Goal: Task Accomplishment & Management: Use online tool/utility

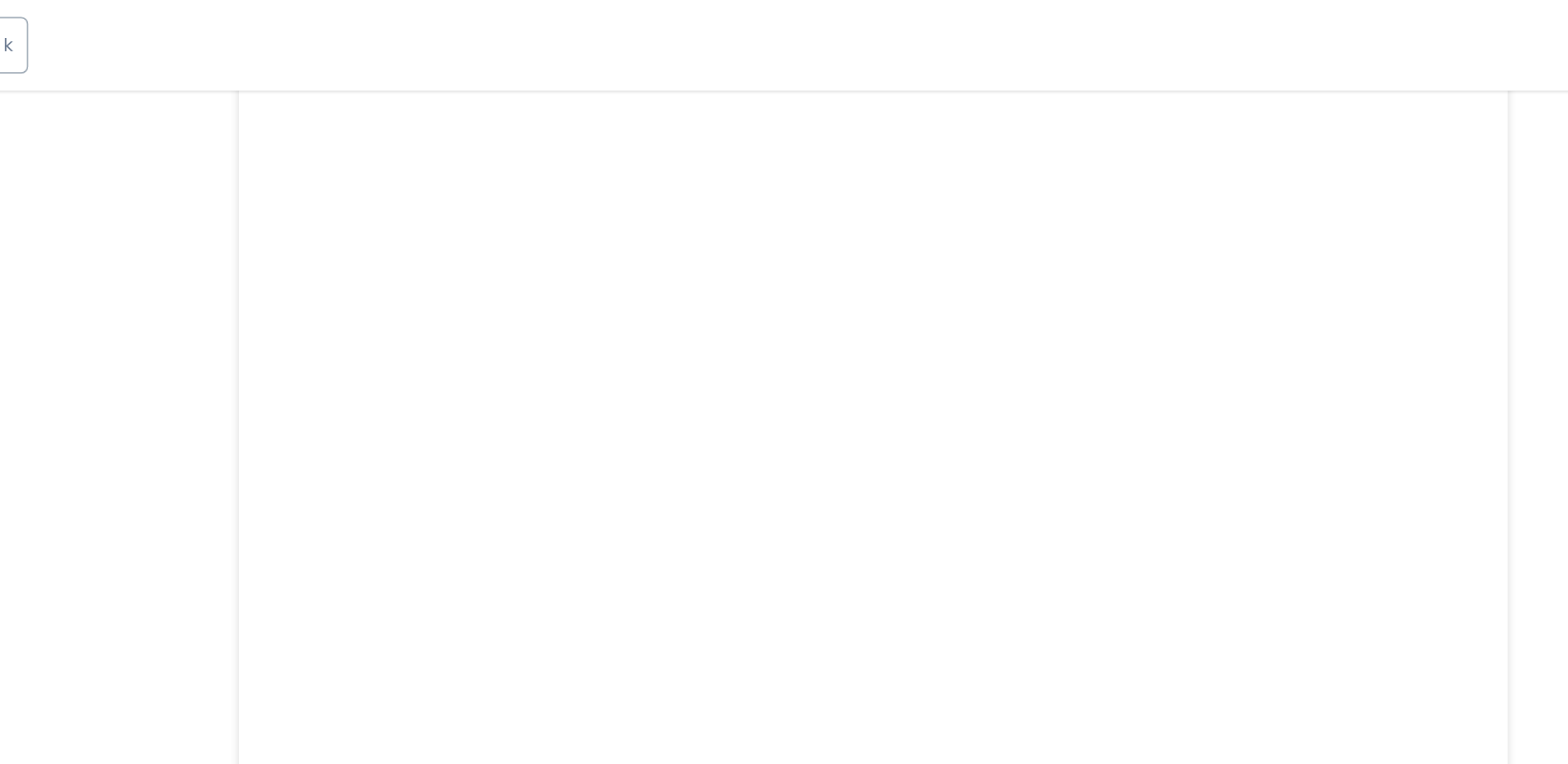
scroll to position [1619, 0]
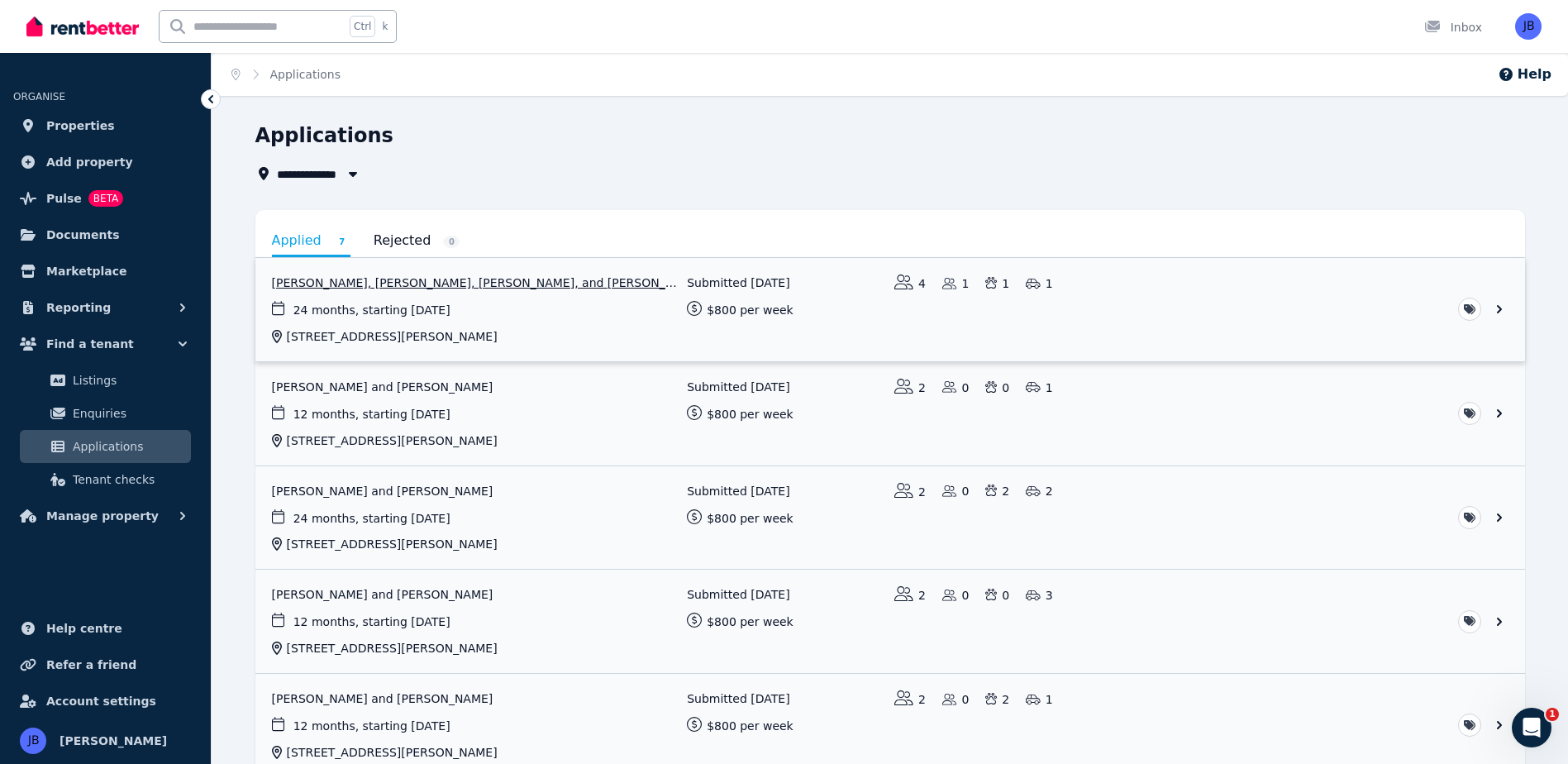
click at [356, 287] on link "View application: Alexandria Turner, Michelle Allen, Bethany Turner, and Sam Tu…" at bounding box center [890, 310] width 1270 height 103
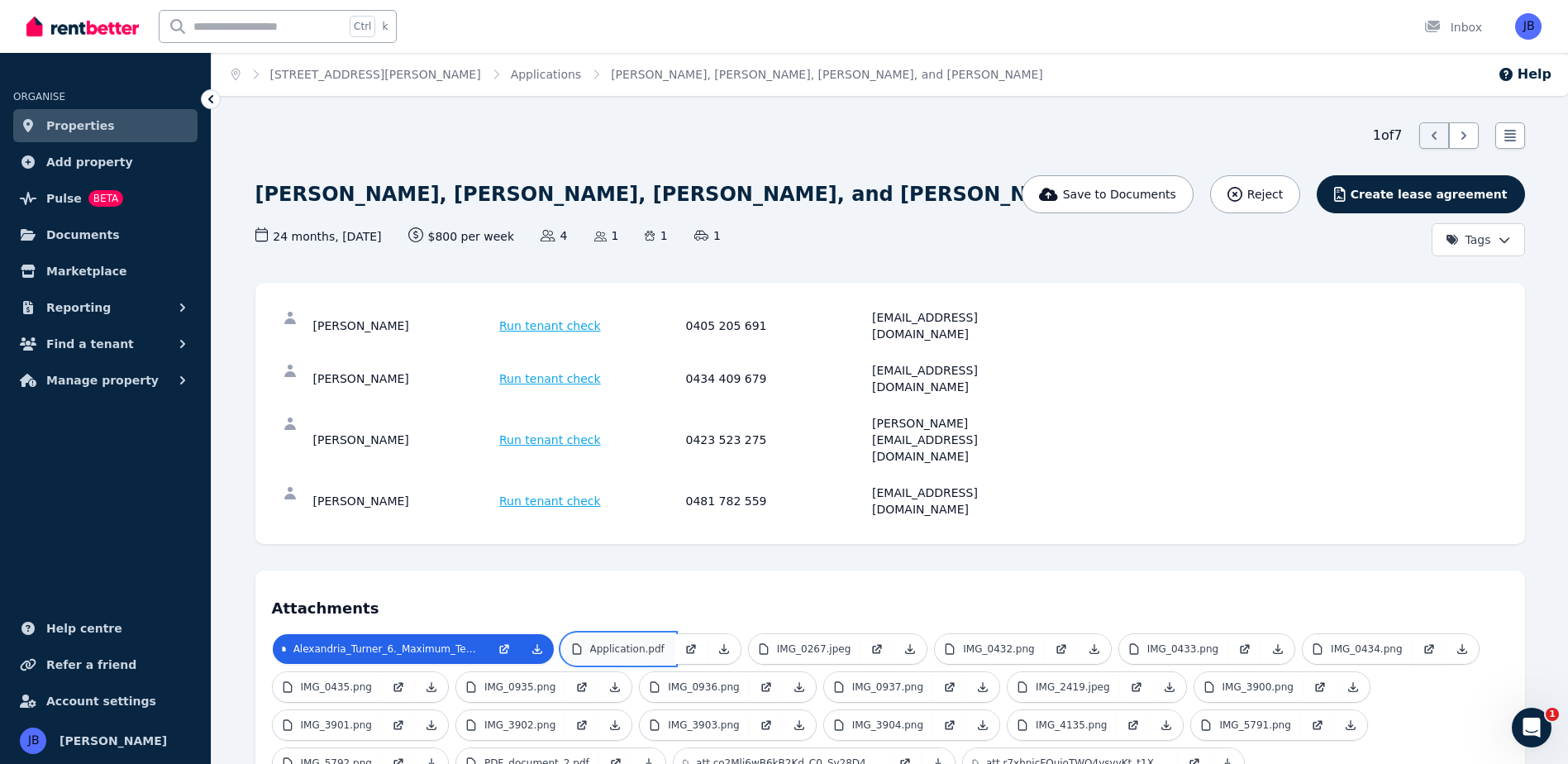
click at [657, 634] on link "Application.pdf" at bounding box center [618, 649] width 113 height 30
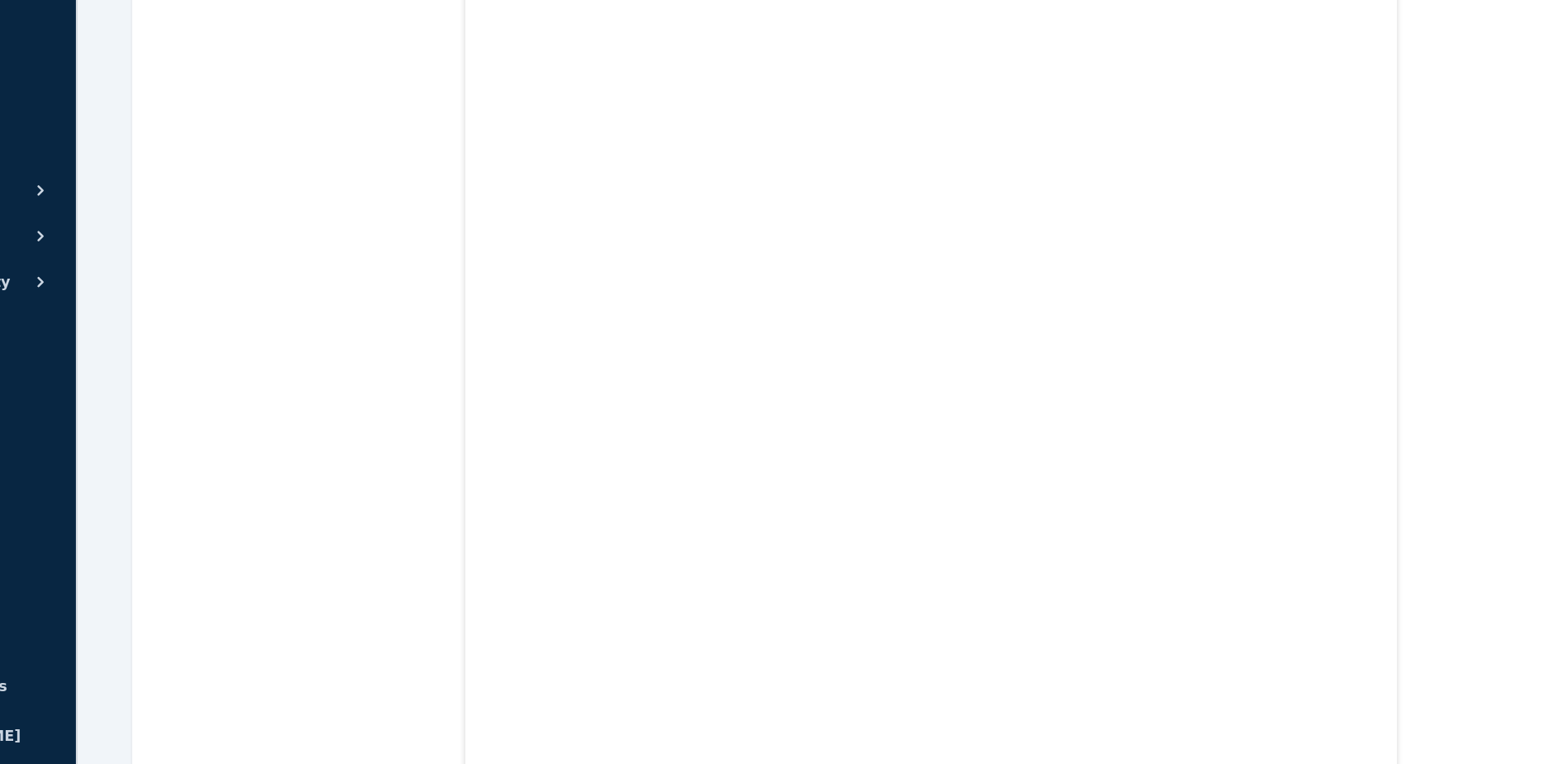
scroll to position [37362, 0]
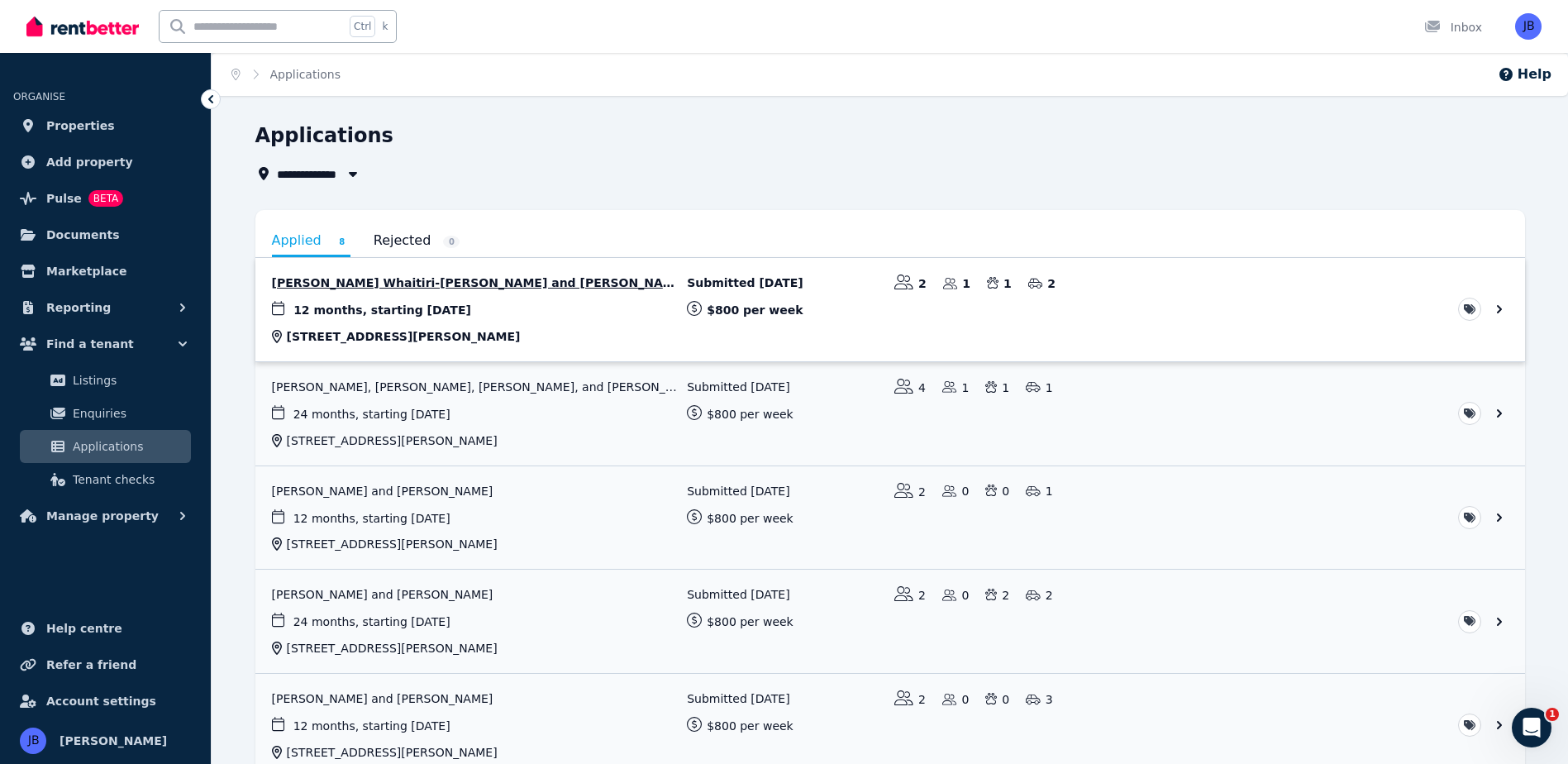
click at [425, 288] on link "View application: Jana Whaitiri-Ryan and Chad Deephouse" at bounding box center [890, 310] width 1270 height 103
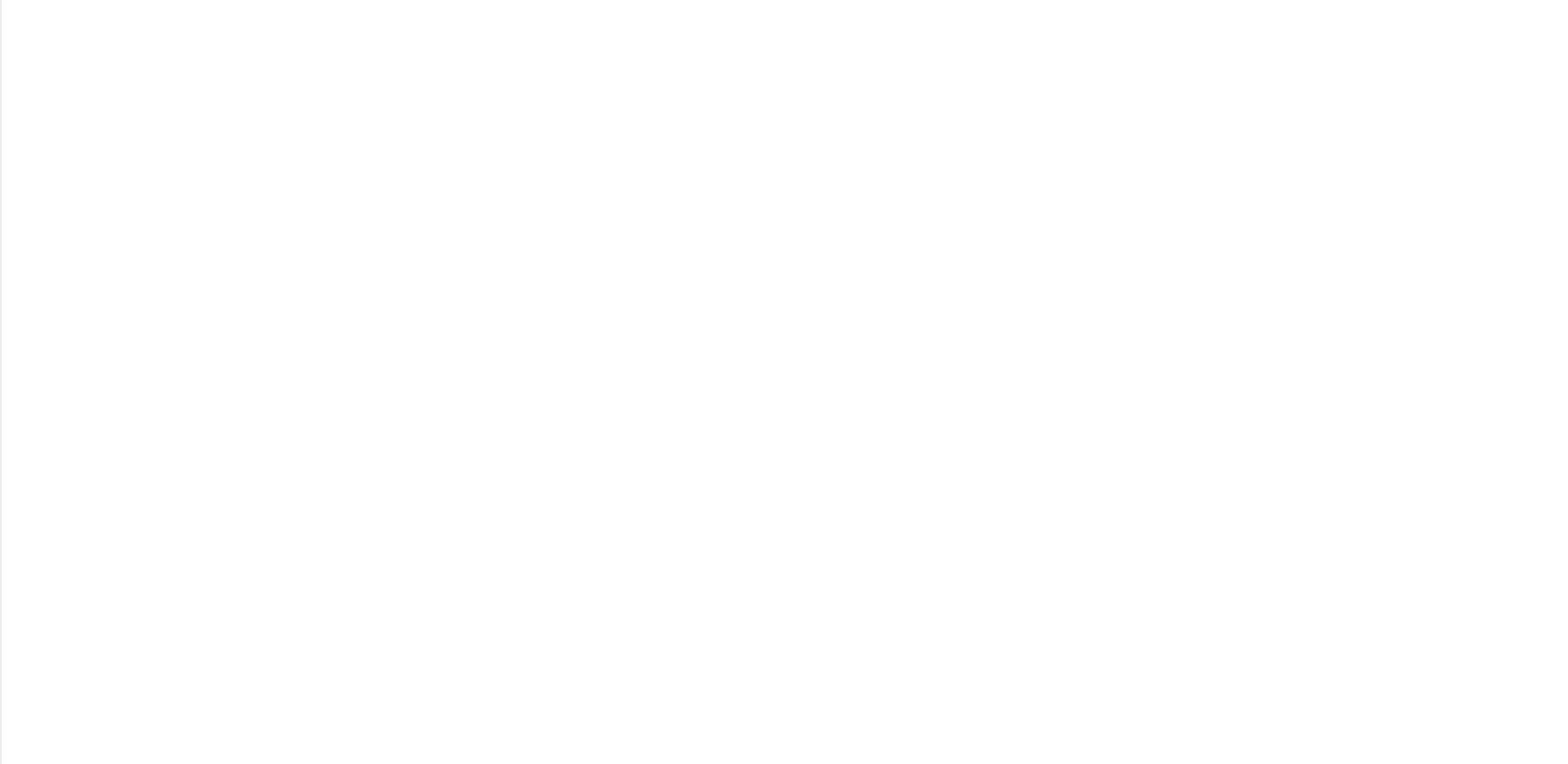
scroll to position [9396, 0]
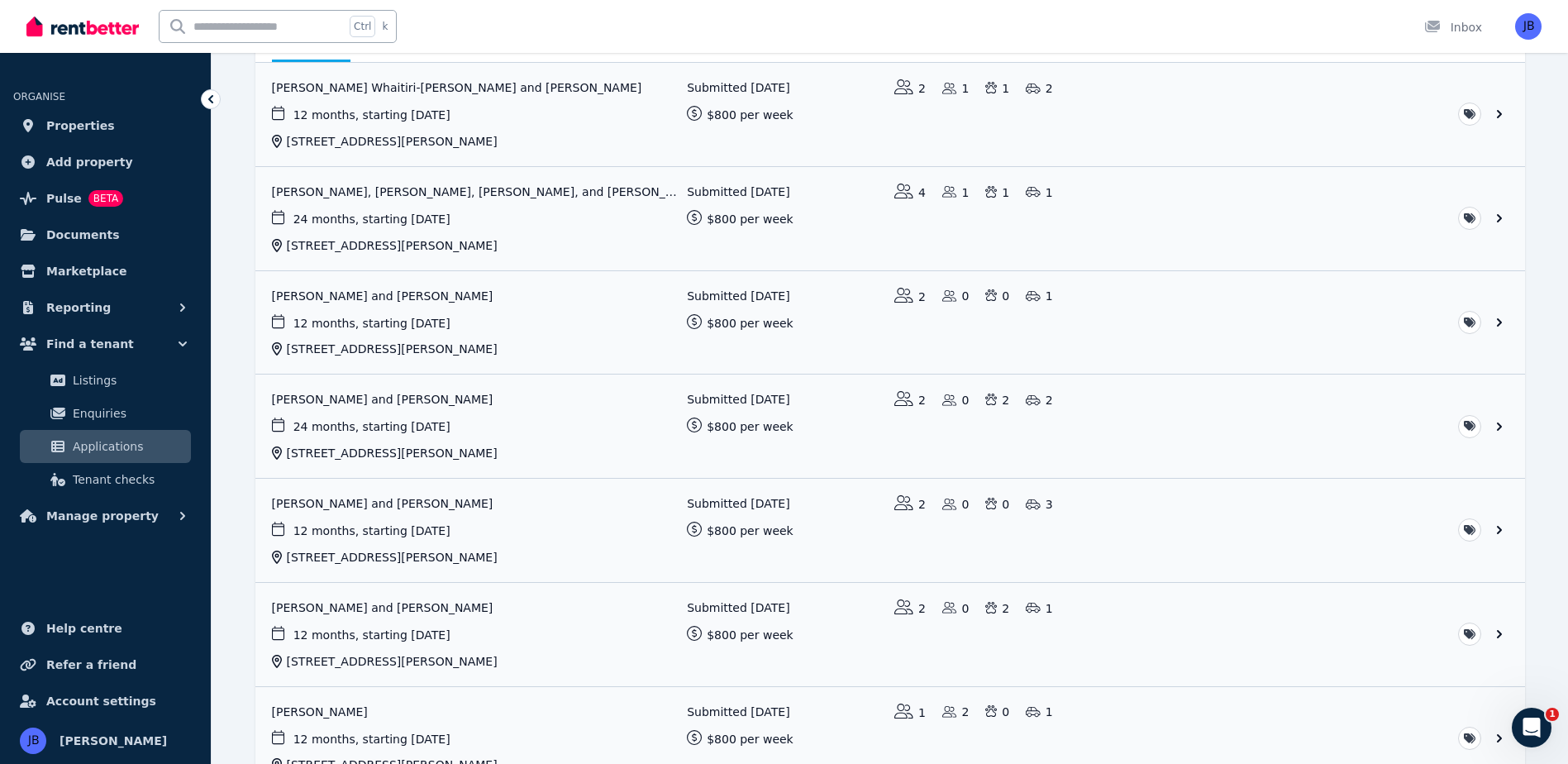
scroll to position [196, 0]
click at [336, 392] on link "View application: Suzette Lodge and James Lodge" at bounding box center [890, 425] width 1270 height 103
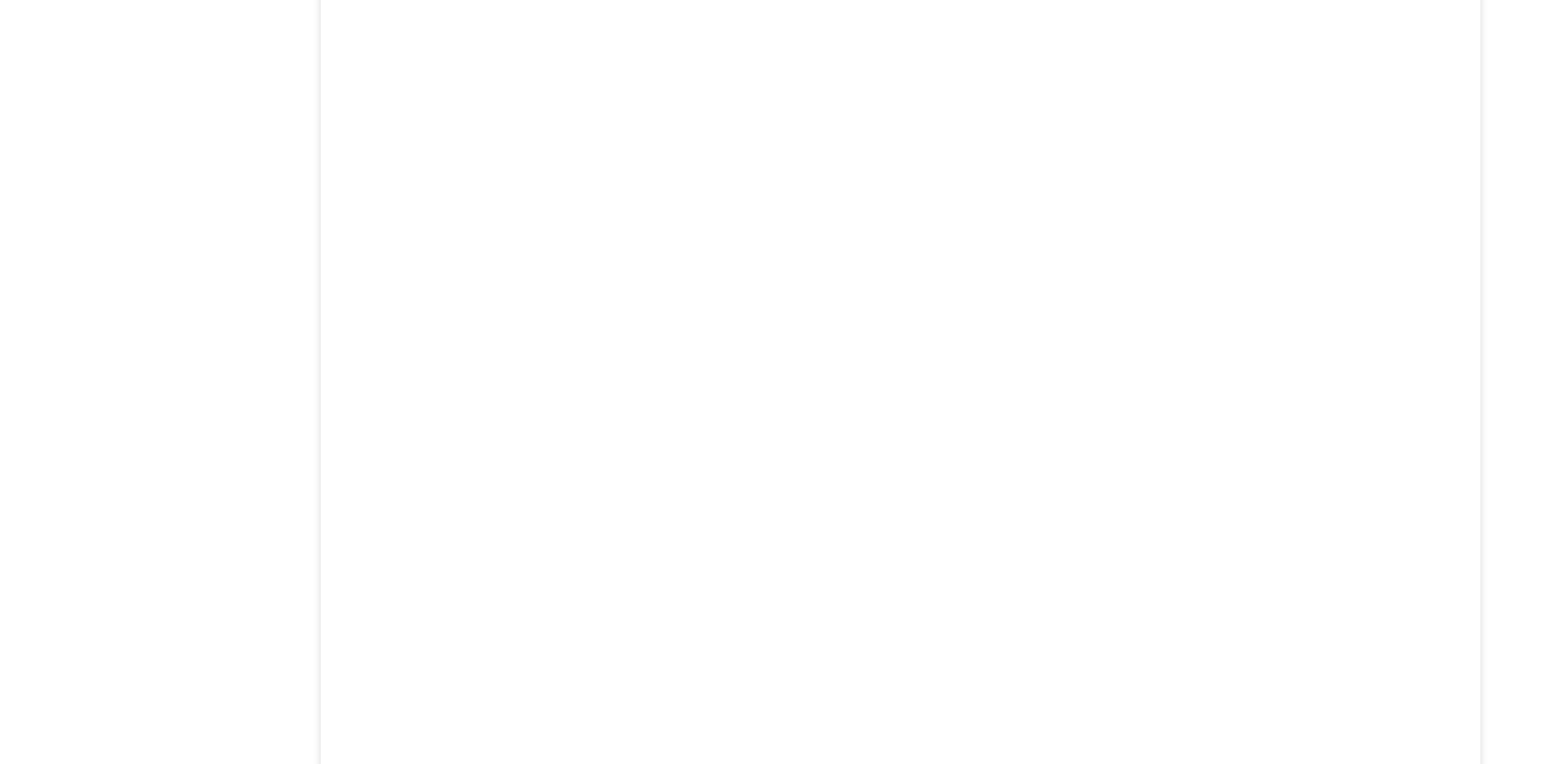
scroll to position [32788, 0]
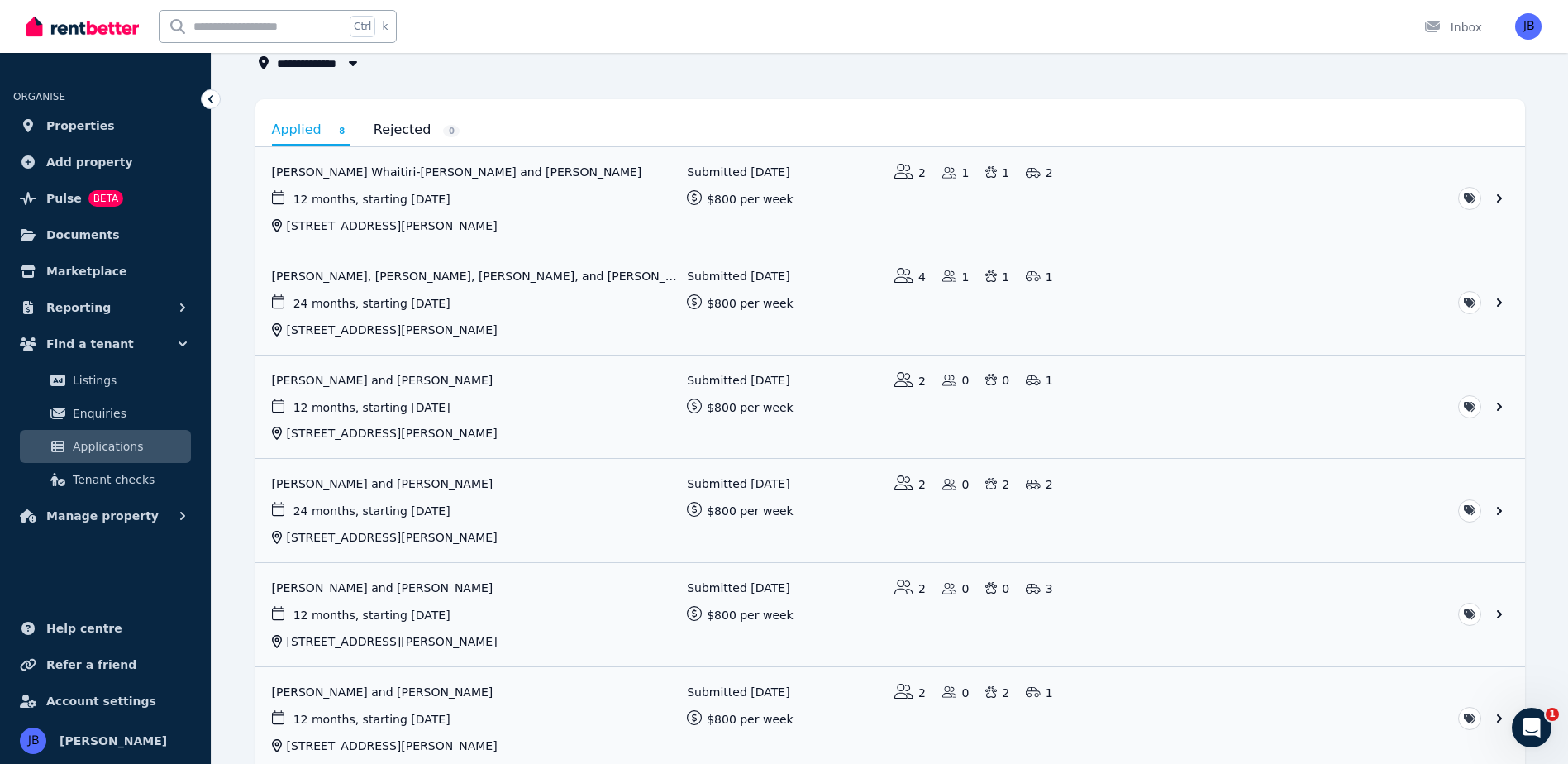
scroll to position [106, 0]
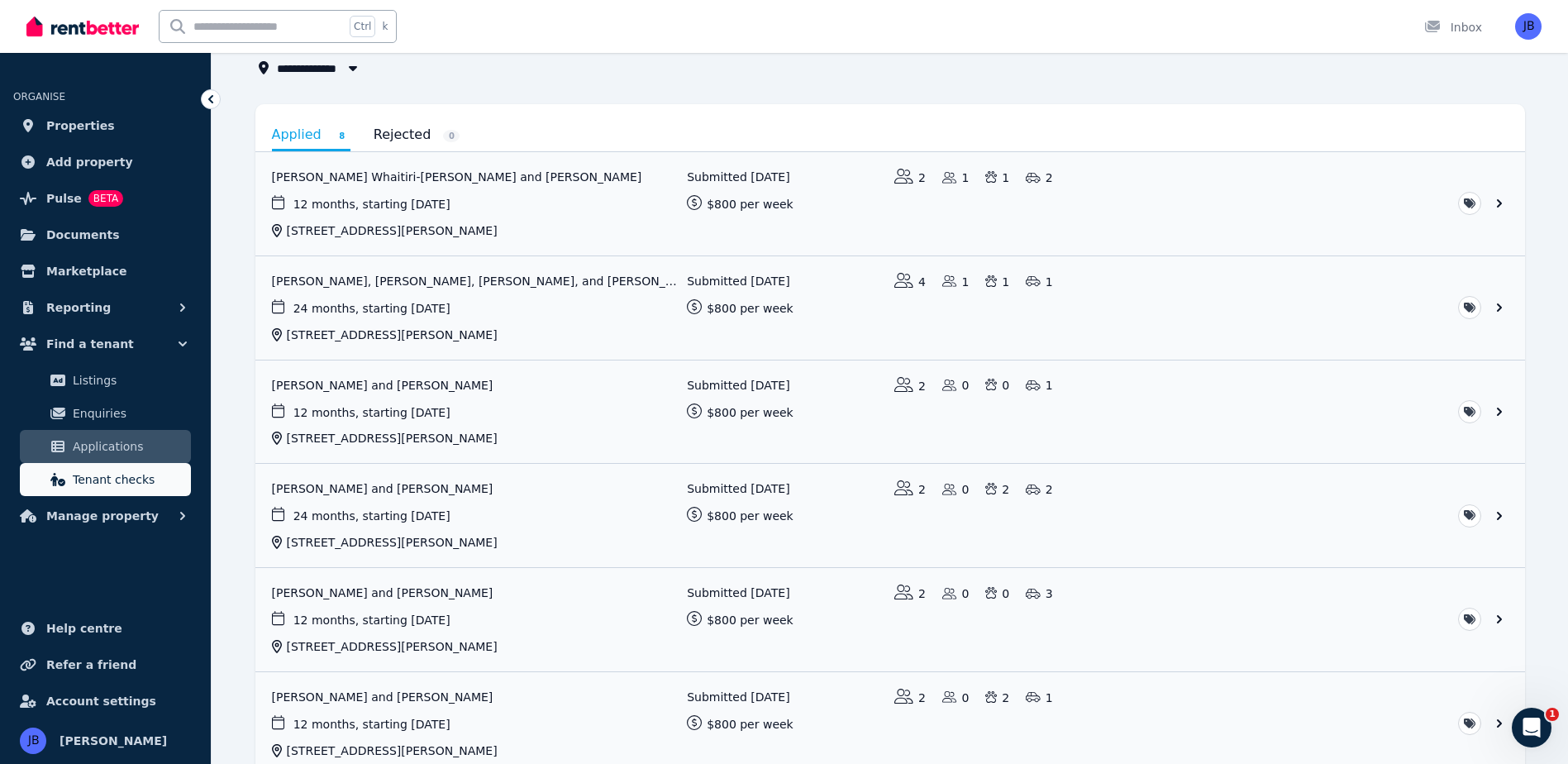
click at [106, 494] on link "Tenant checks" at bounding box center [105, 479] width 171 height 33
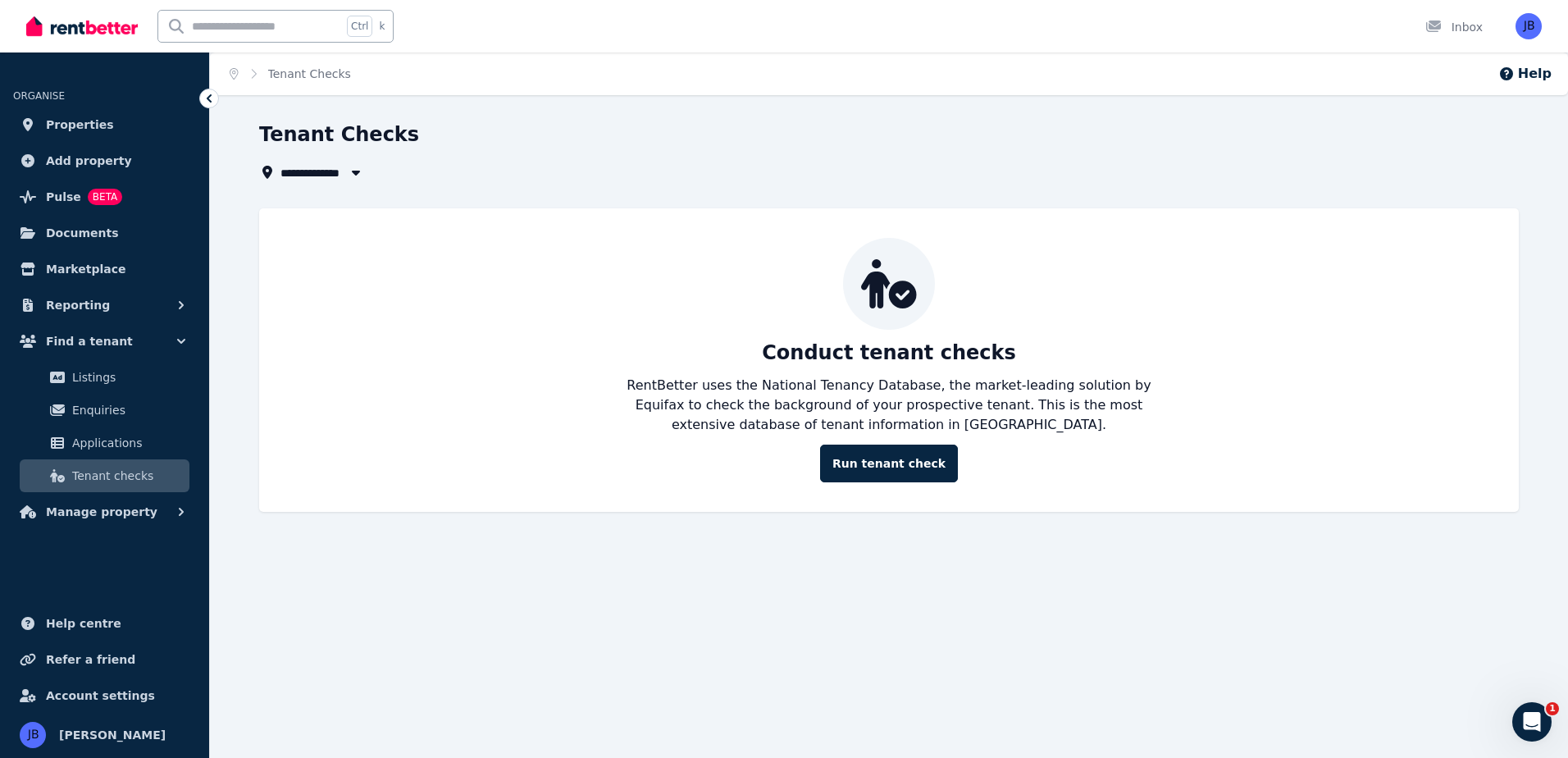
click at [866, 444] on div "Conduct tenant checks RentBetter uses the National Tenancy Database, the market…" at bounding box center [889, 360] width 1227 height 245
click at [876, 465] on link "Run tenant check" at bounding box center [889, 463] width 138 height 38
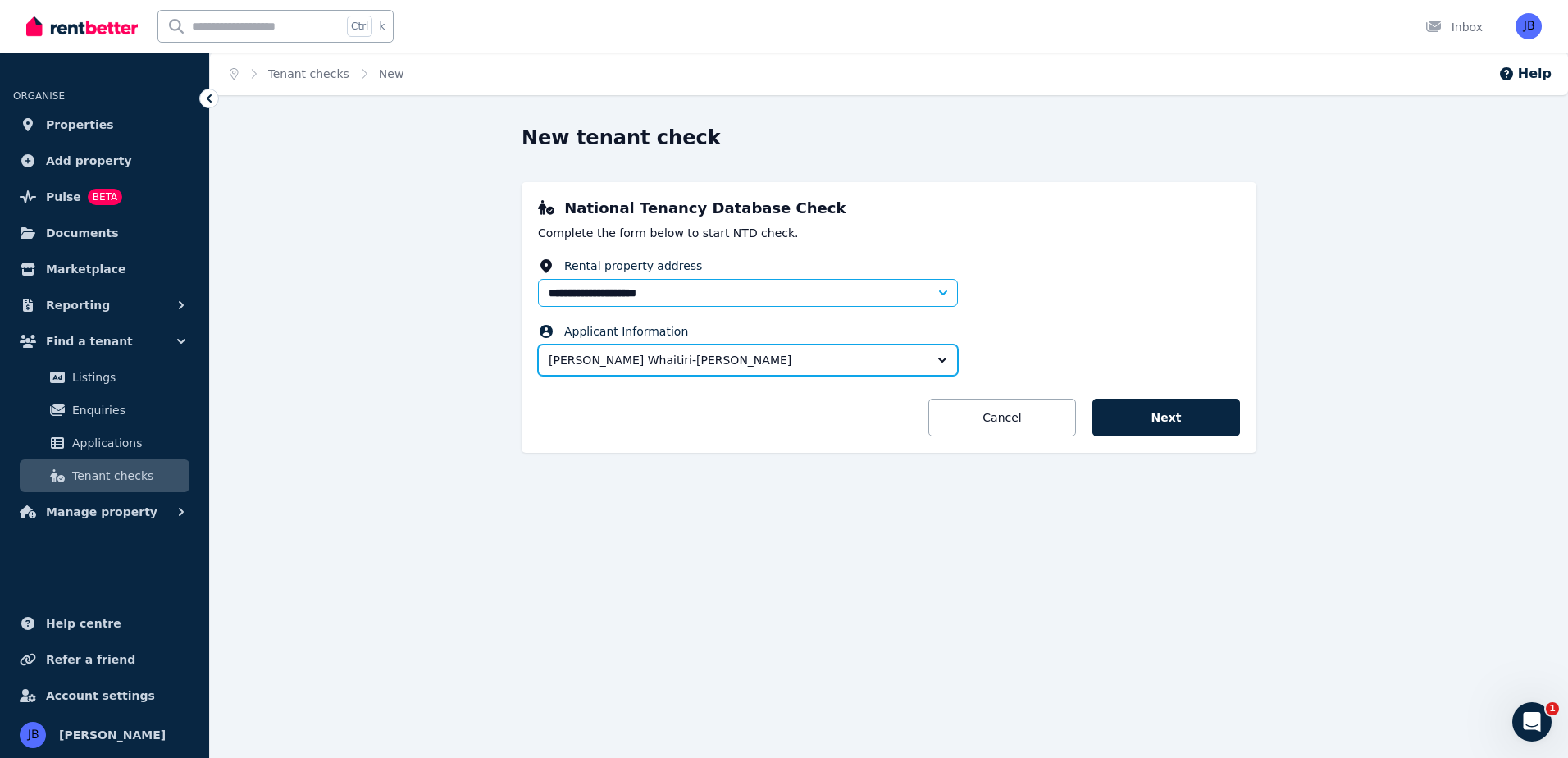
click at [942, 361] on button "Jana Whaitiri-Ryan" at bounding box center [748, 360] width 420 height 31
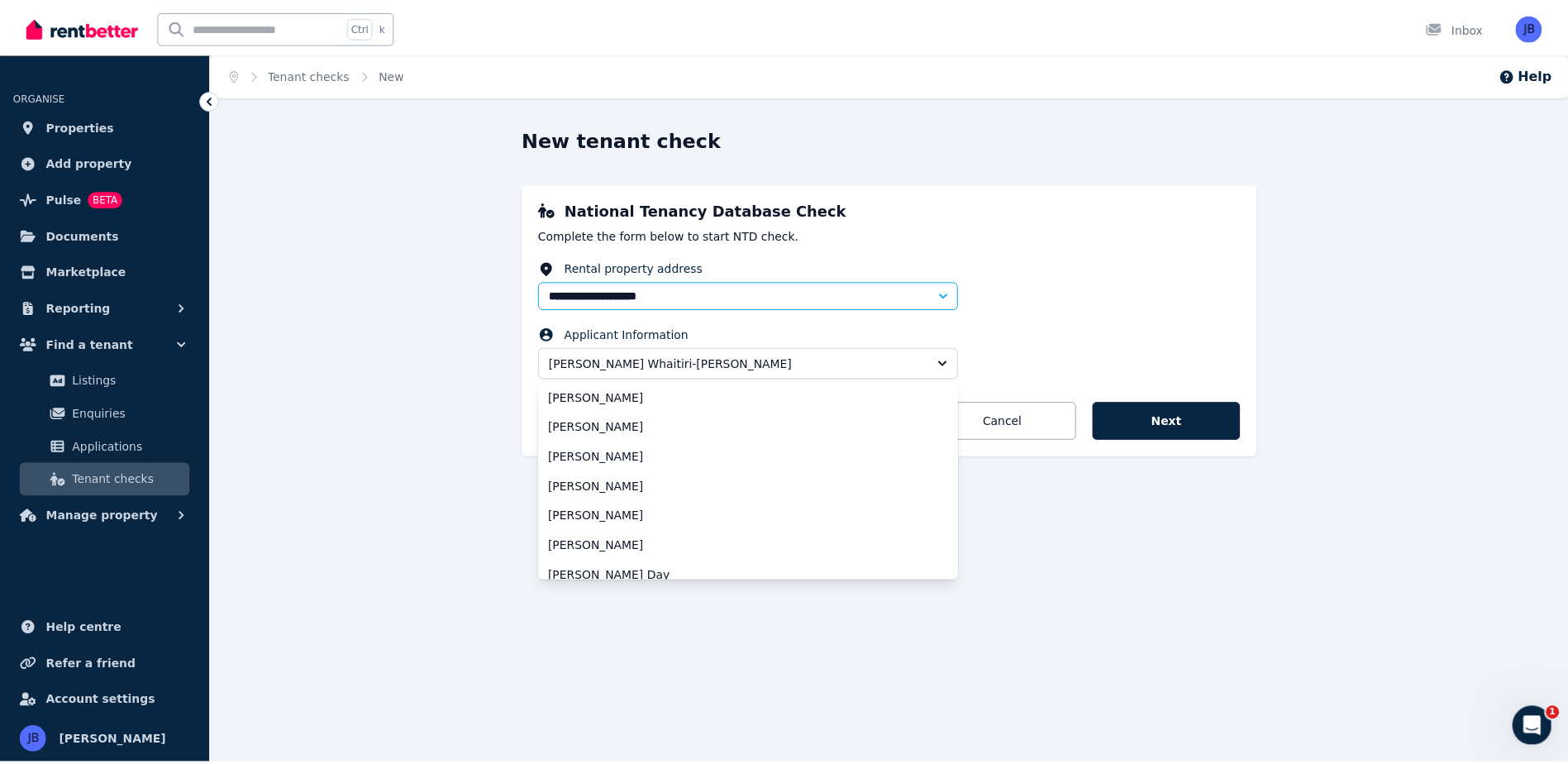
scroll to position [66, 0]
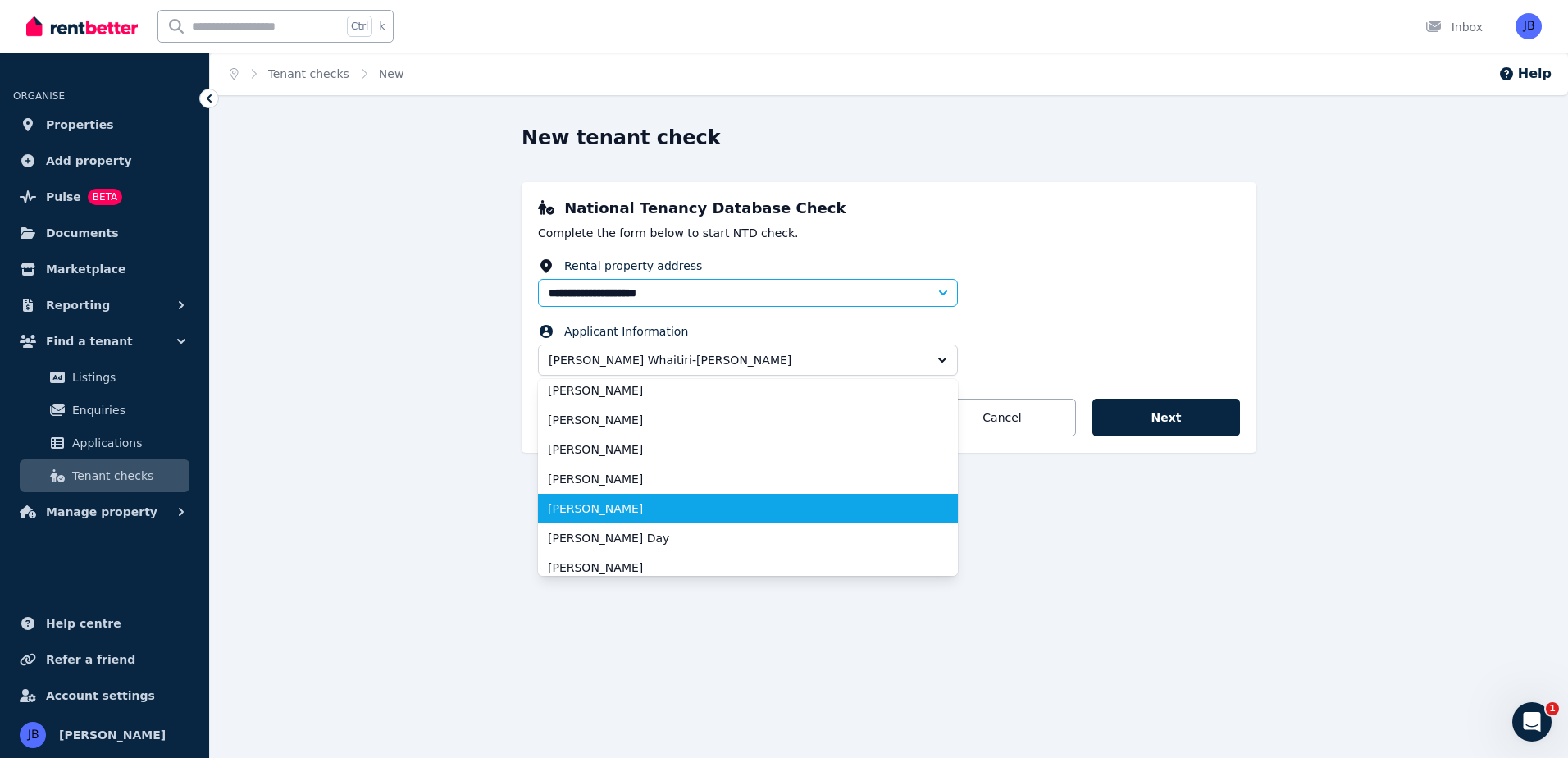
click at [832, 508] on span "[PERSON_NAME]" at bounding box center [738, 508] width 381 height 17
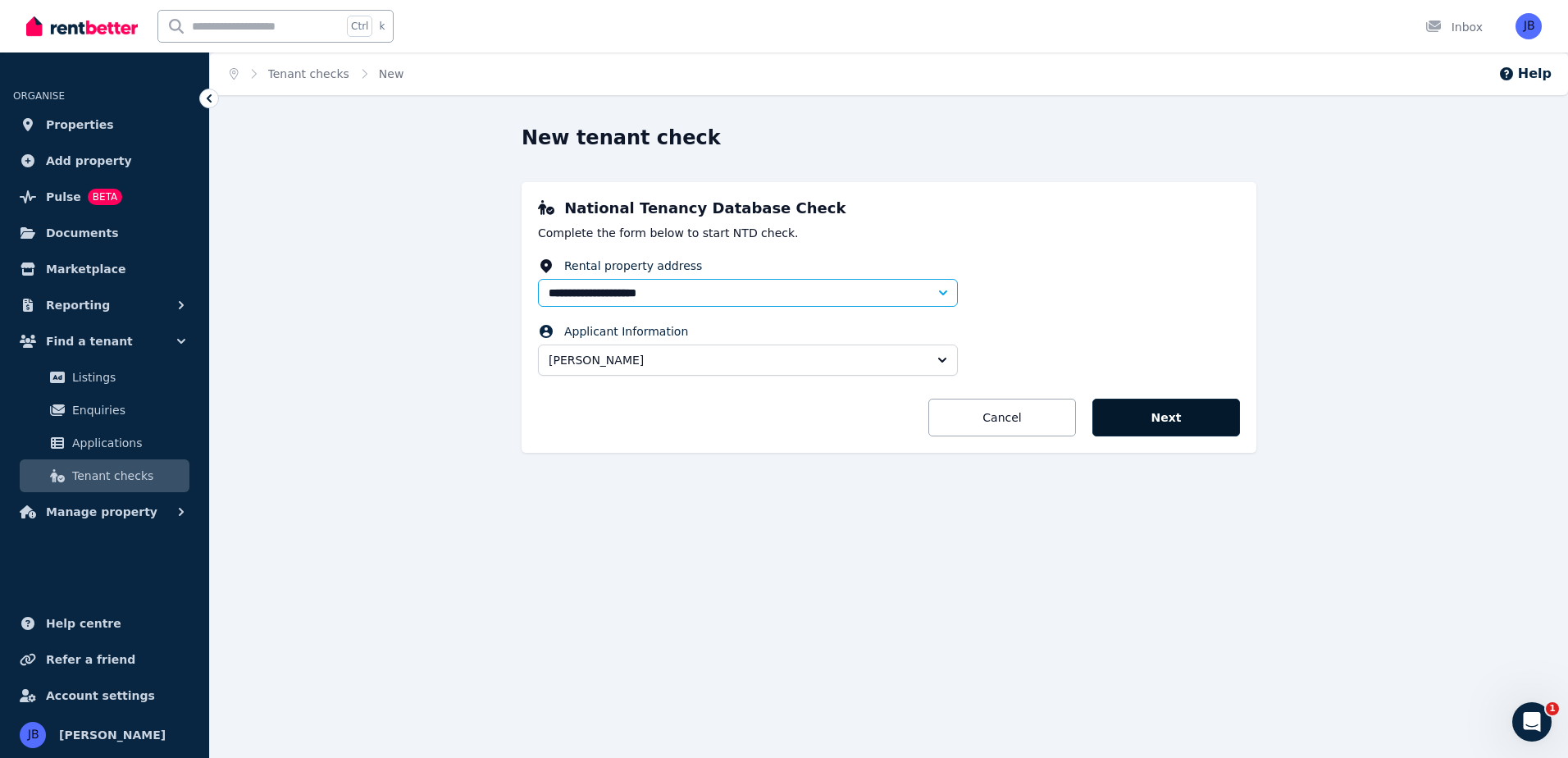
click at [1169, 426] on button "Next" at bounding box center [1166, 417] width 148 height 38
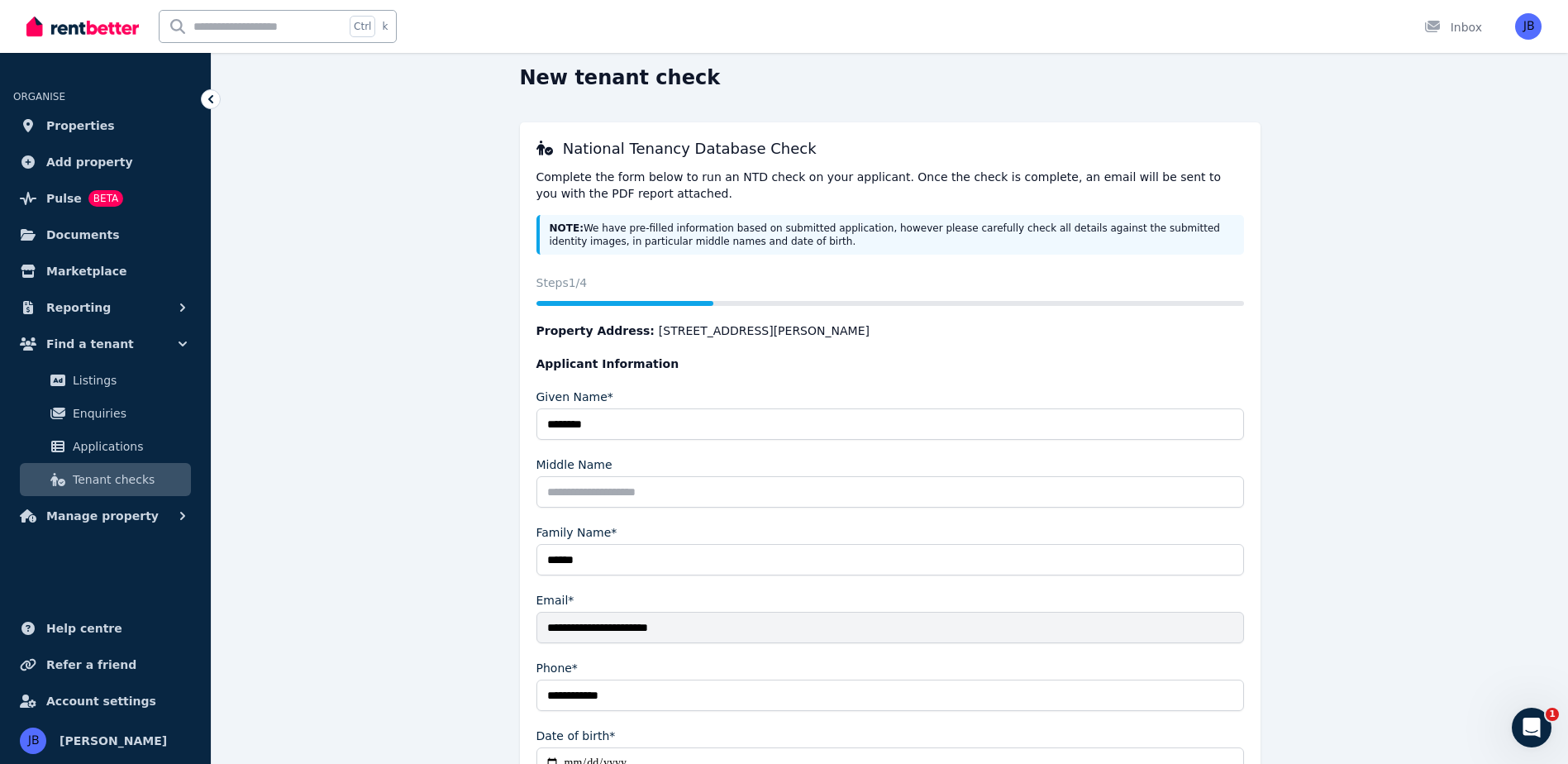
scroll to position [56, 0]
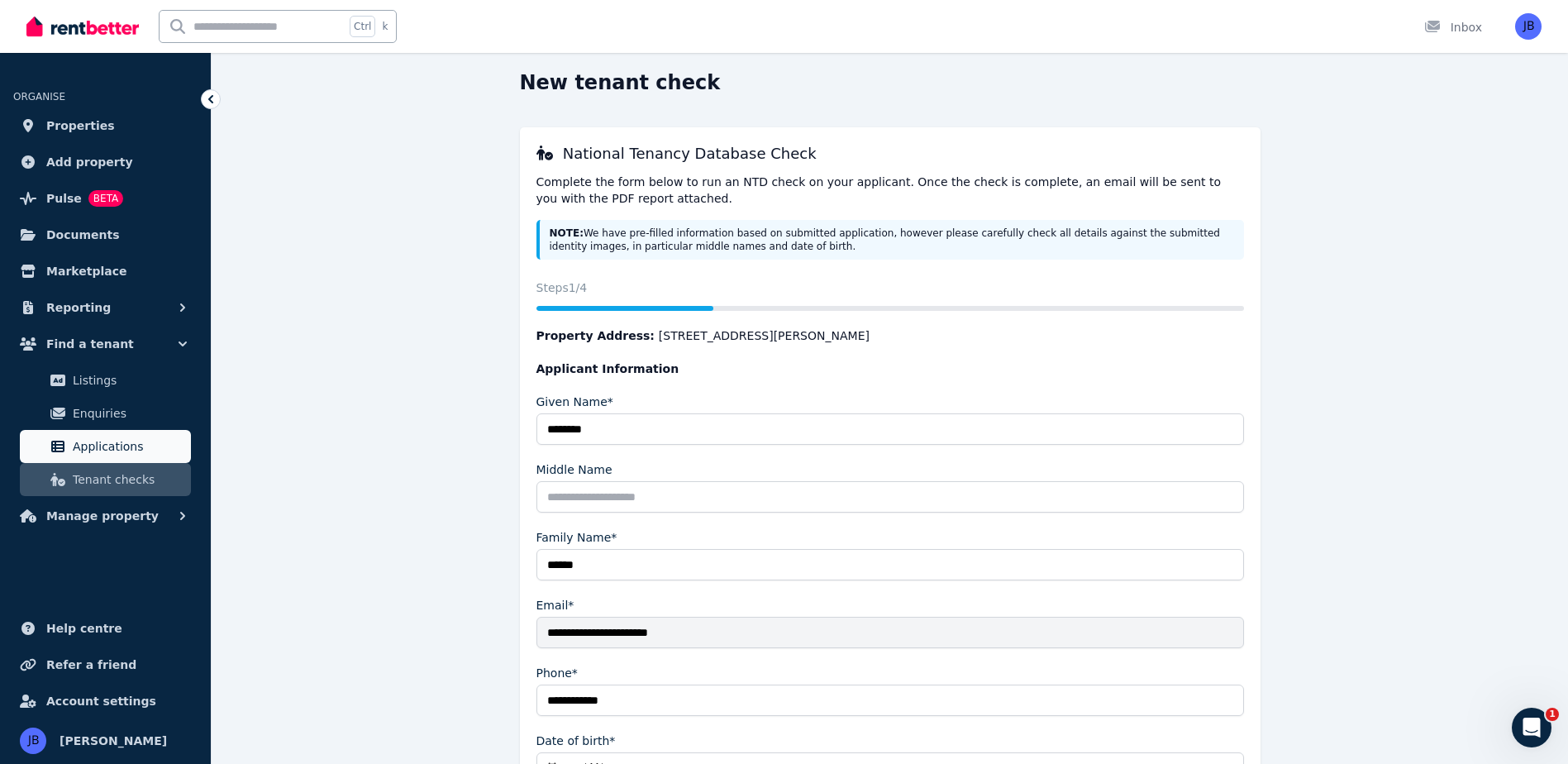
click at [101, 446] on span "Applications" at bounding box center [129, 446] width 112 height 19
